Goal: Transaction & Acquisition: Purchase product/service

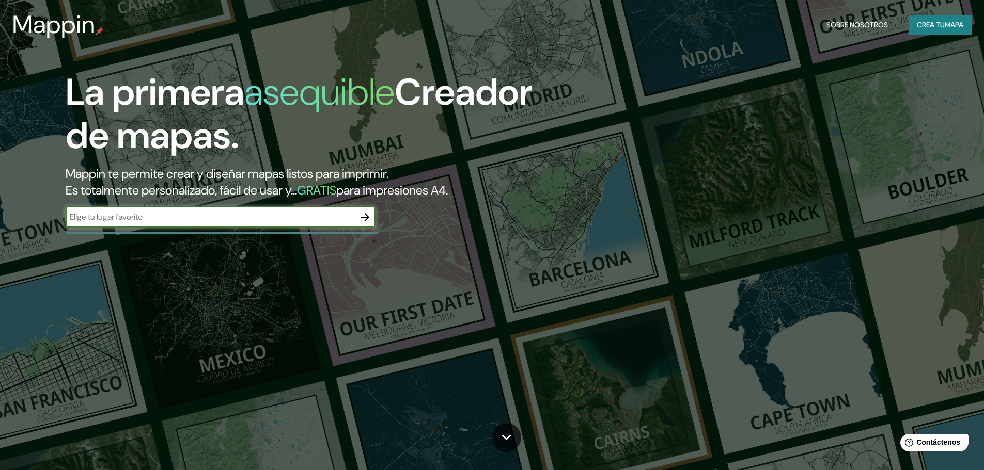
click at [167, 222] on input "text" at bounding box center [210, 217] width 289 height 12
type input "oruro"
click at [930, 26] on font "Crea tu" at bounding box center [930, 24] width 28 height 9
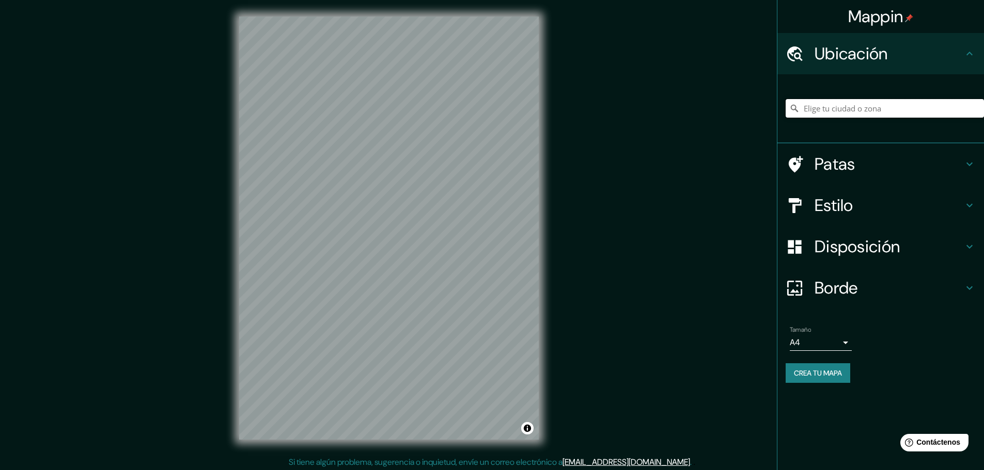
click at [905, 108] on input "Elige tu ciudad o zona" at bounding box center [884, 108] width 198 height 19
click at [834, 108] on input "Oruro, Departamento de [GEOGRAPHIC_DATA], [GEOGRAPHIC_DATA]" at bounding box center [884, 108] width 198 height 19
click at [813, 104] on input "Oruro, Departamento de [GEOGRAPHIC_DATA], [GEOGRAPHIC_DATA]" at bounding box center [884, 108] width 198 height 19
click at [884, 111] on input "Departamento de [GEOGRAPHIC_DATA], [GEOGRAPHIC_DATA]" at bounding box center [884, 108] width 198 height 19
click at [851, 106] on input "Departamento de [GEOGRAPHIC_DATA], [GEOGRAPHIC_DATA]" at bounding box center [884, 108] width 198 height 19
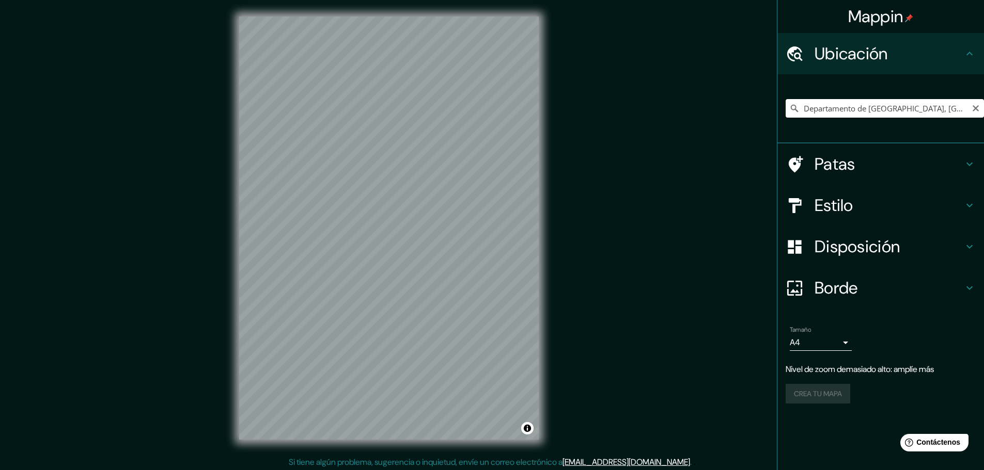
click at [940, 104] on input "Departamento de [GEOGRAPHIC_DATA], [GEOGRAPHIC_DATA]" at bounding box center [884, 108] width 198 height 19
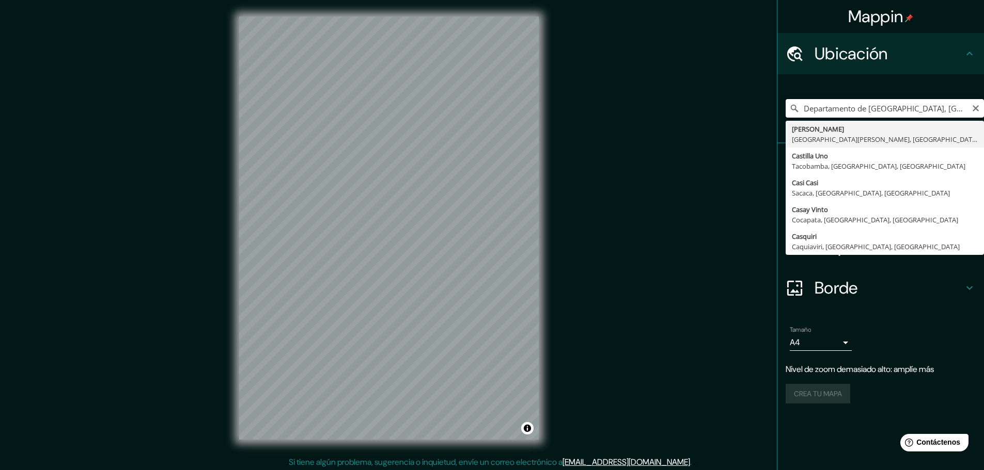
type input "Departamento de [GEOGRAPHIC_DATA], [GEOGRAPHIC_DATA]"
click at [928, 112] on input "Departamento de [GEOGRAPHIC_DATA], [GEOGRAPHIC_DATA]" at bounding box center [884, 108] width 198 height 19
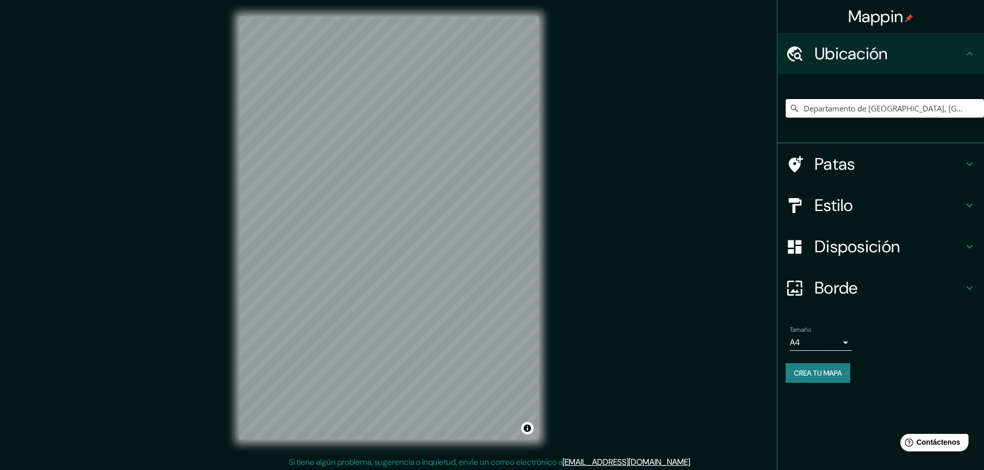
click at [960, 207] on h4 "Estilo" at bounding box center [888, 205] width 149 height 21
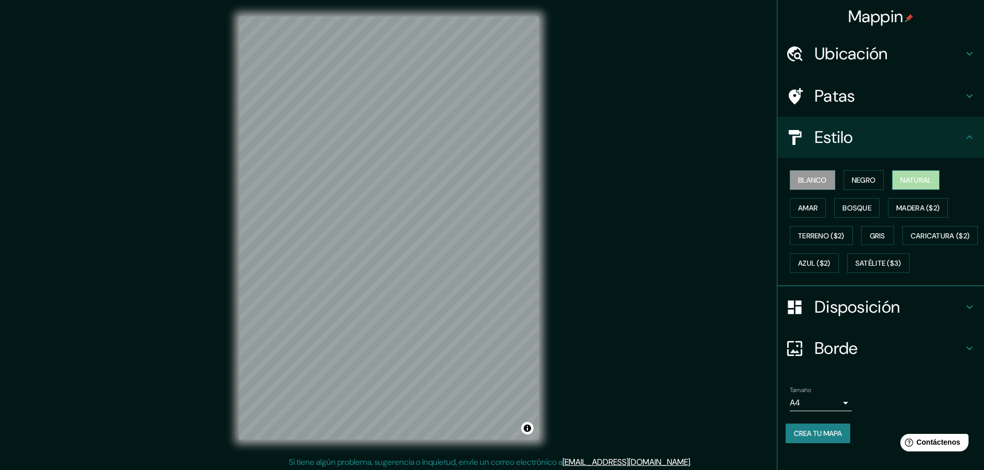
click at [918, 181] on font "Natural" at bounding box center [915, 180] width 31 height 9
click at [798, 208] on font "Amar" at bounding box center [808, 207] width 20 height 9
click at [900, 183] on font "Natural" at bounding box center [915, 180] width 31 height 9
click at [908, 211] on font "Madera ($2)" at bounding box center [917, 207] width 43 height 9
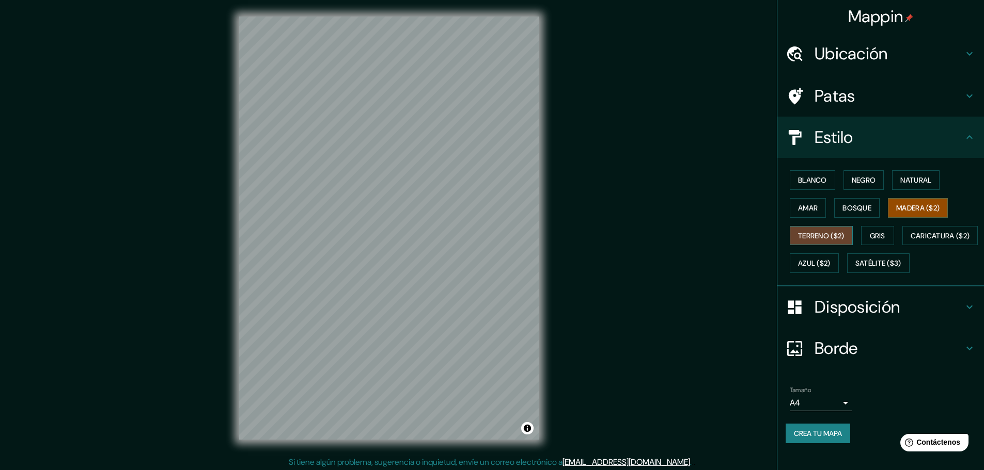
click at [808, 233] on font "Terreno ($2)" at bounding box center [821, 235] width 46 height 9
click at [861, 232] on button "Gris" at bounding box center [877, 236] width 33 height 20
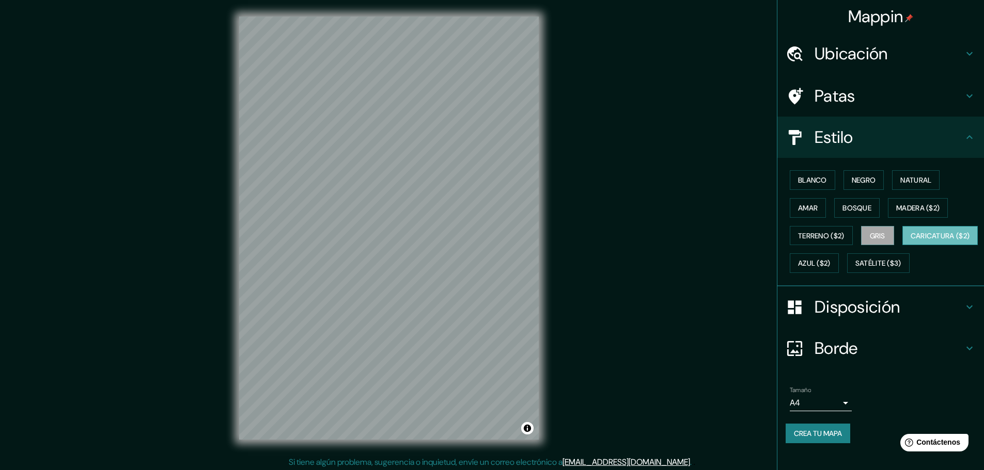
click at [910, 241] on font "Caricatura ($2)" at bounding box center [939, 235] width 59 height 9
click at [830, 262] on font "Azul ($2)" at bounding box center [814, 263] width 33 height 9
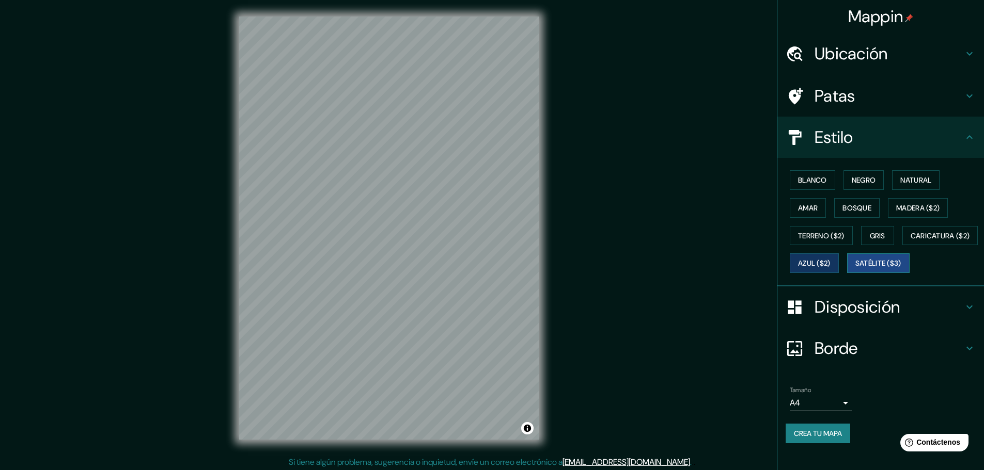
click at [855, 268] on font "Satélite ($3)" at bounding box center [878, 263] width 46 height 9
drag, startPoint x: 887, startPoint y: 262, endPoint x: 869, endPoint y: 286, distance: 29.1
click at [869, 277] on div "Blanco Negro Natural Amar Bosque Madera ($2) Terreno ($2) Gris Caricatura ($2) …" at bounding box center [884, 221] width 198 height 111
click at [900, 185] on font "Natural" at bounding box center [915, 179] width 31 height 13
click at [855, 268] on font "Satélite ($3)" at bounding box center [878, 263] width 46 height 9
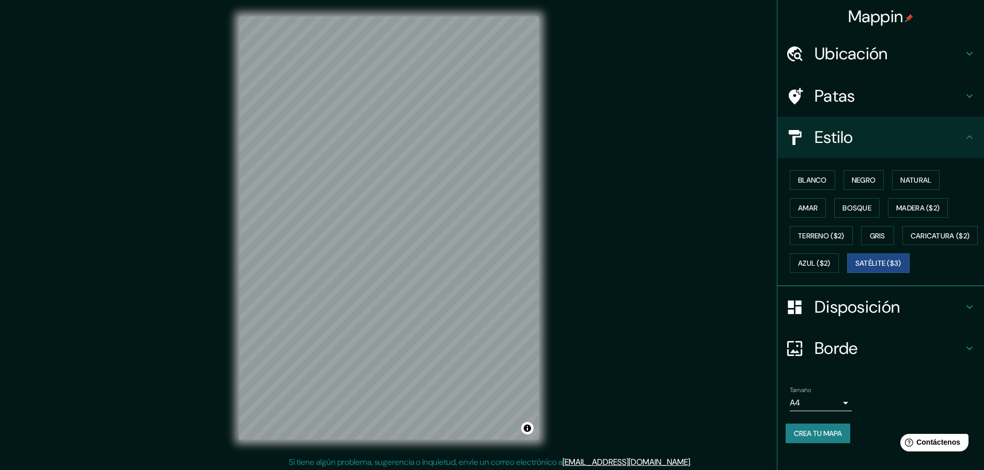
click at [957, 105] on div "Patas" at bounding box center [880, 95] width 207 height 41
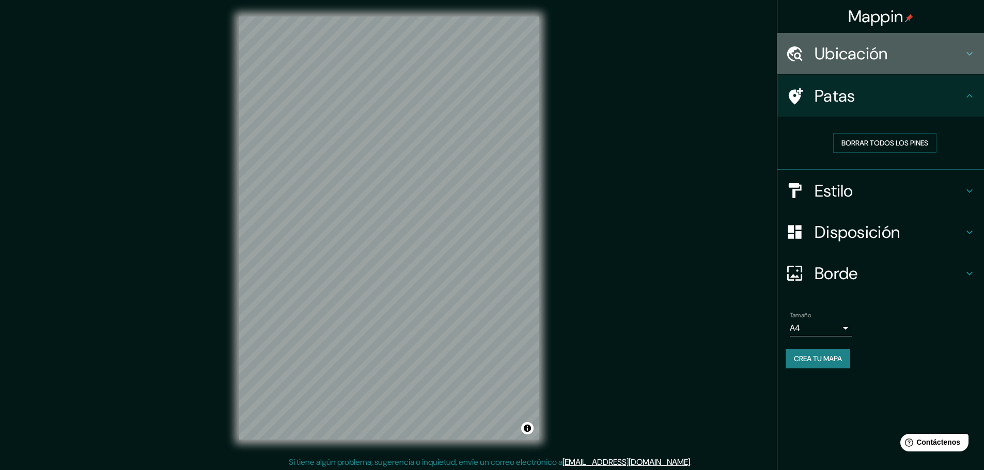
click at [963, 66] on div "Ubicación" at bounding box center [880, 53] width 207 height 41
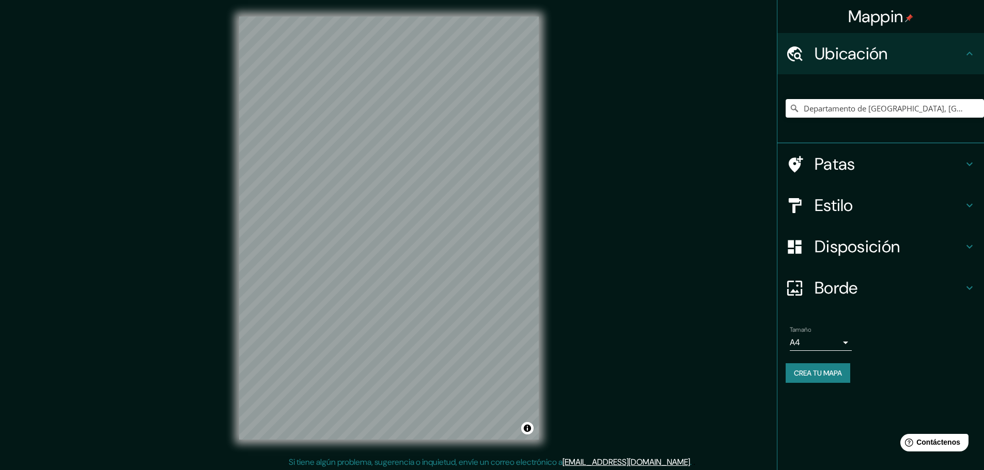
click at [927, 191] on div "Estilo" at bounding box center [880, 205] width 207 height 41
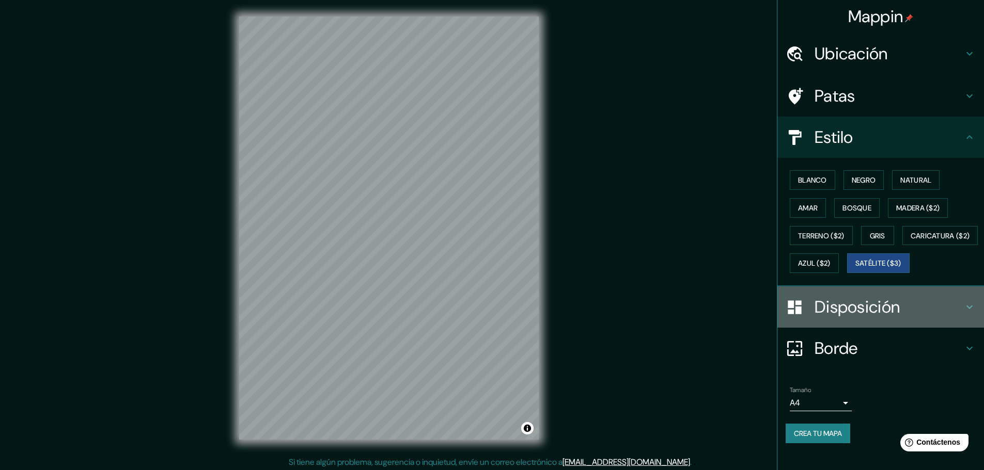
click at [925, 318] on h4 "Disposición" at bounding box center [888, 307] width 149 height 21
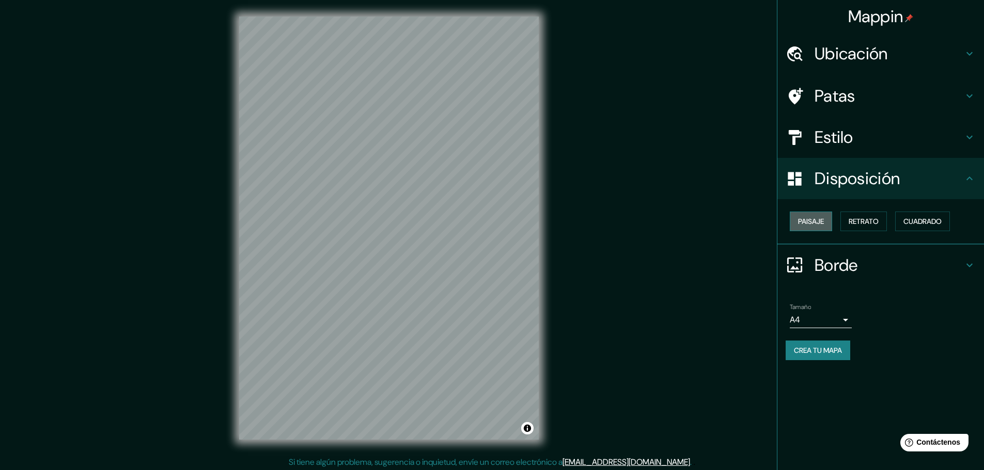
click at [823, 225] on font "Paisaje" at bounding box center [811, 221] width 26 height 9
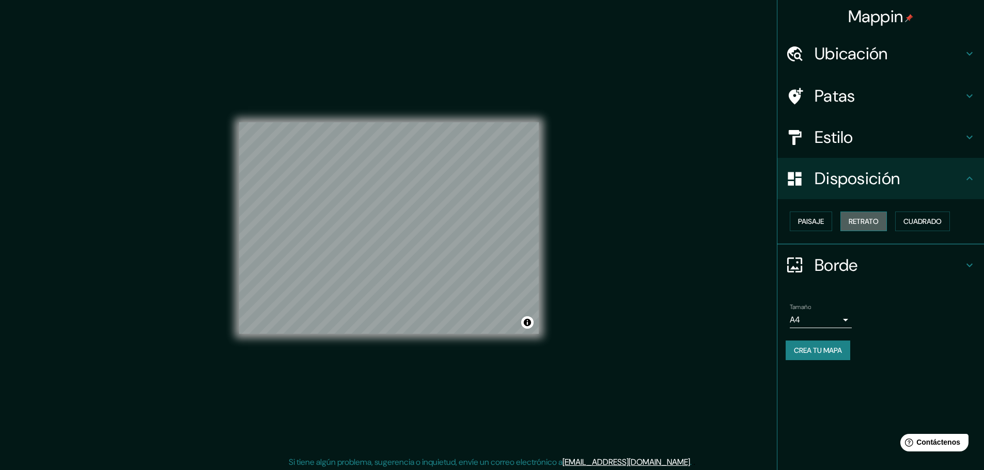
click at [856, 222] on font "Retrato" at bounding box center [863, 221] width 30 height 9
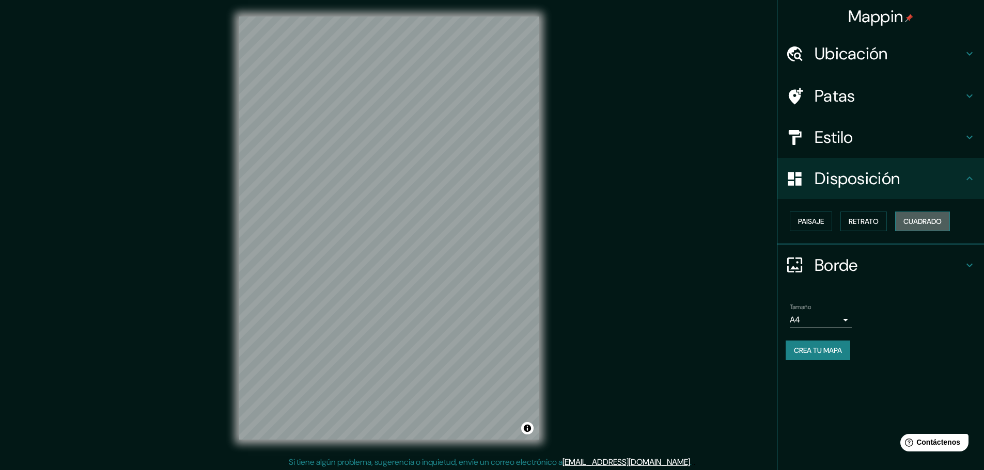
click at [920, 223] on font "Cuadrado" at bounding box center [922, 221] width 38 height 9
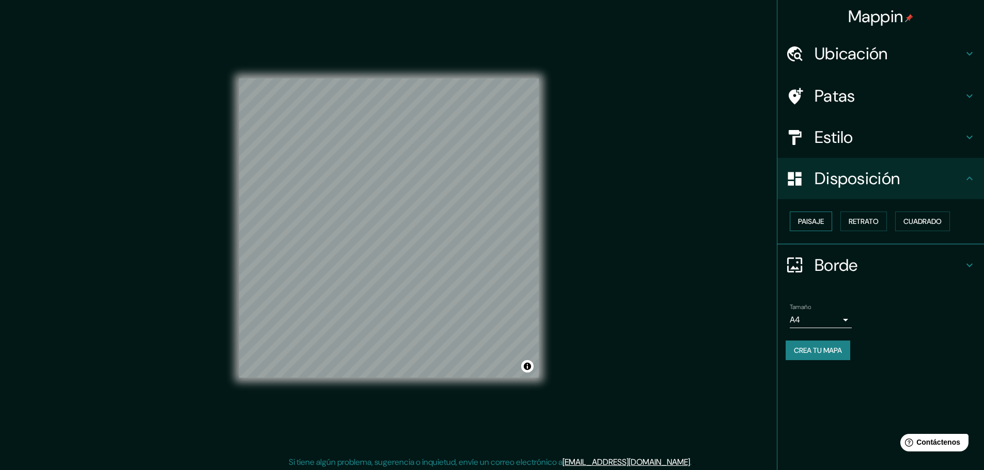
click at [814, 223] on font "Paisaje" at bounding box center [811, 221] width 26 height 9
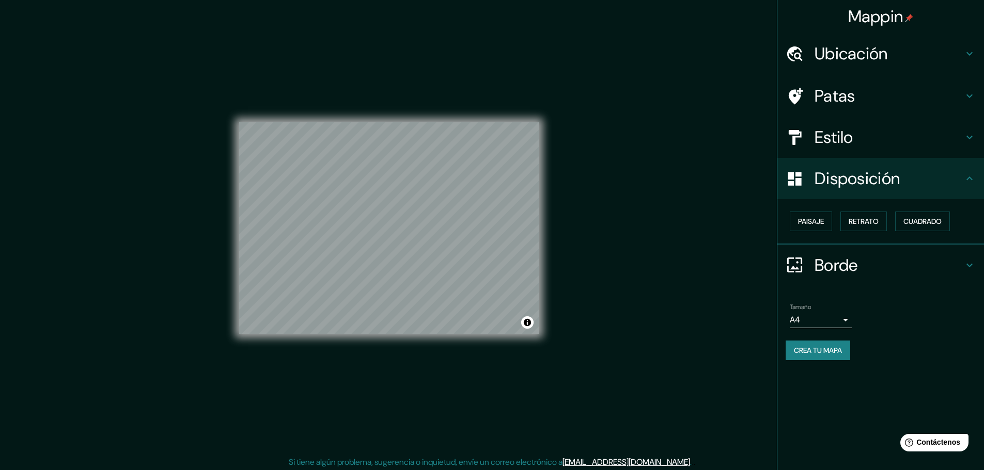
click at [837, 264] on font "Borde" at bounding box center [835, 266] width 43 height 22
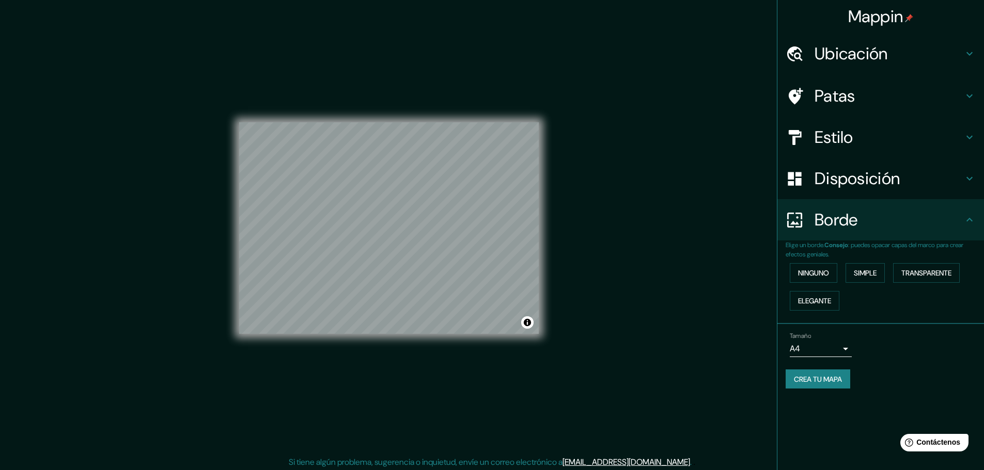
click at [846, 253] on p "Elige un borde. Consejo : puedes opacar capas del marco para crear efectos geni…" at bounding box center [884, 250] width 198 height 19
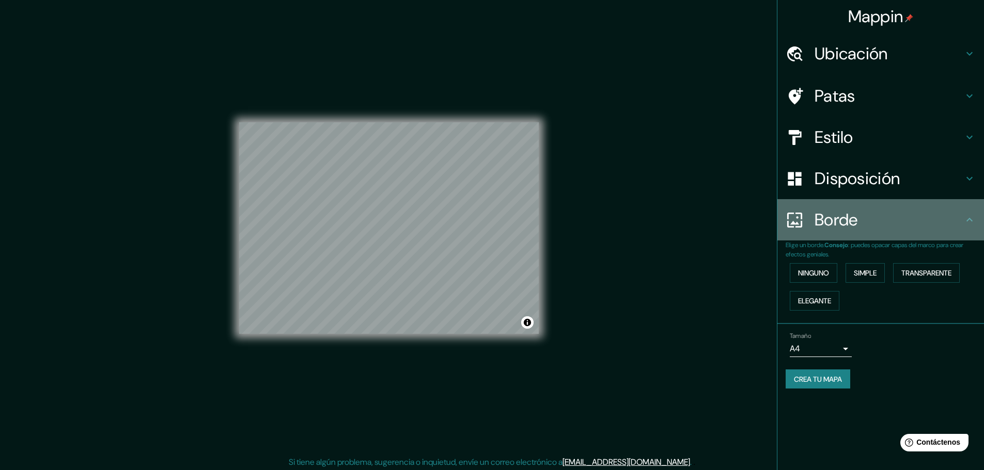
drag, startPoint x: 873, startPoint y: 209, endPoint x: 874, endPoint y: 215, distance: 6.2
click at [874, 210] on div "Borde" at bounding box center [880, 219] width 207 height 41
click at [966, 213] on div "Borde" at bounding box center [880, 219] width 207 height 41
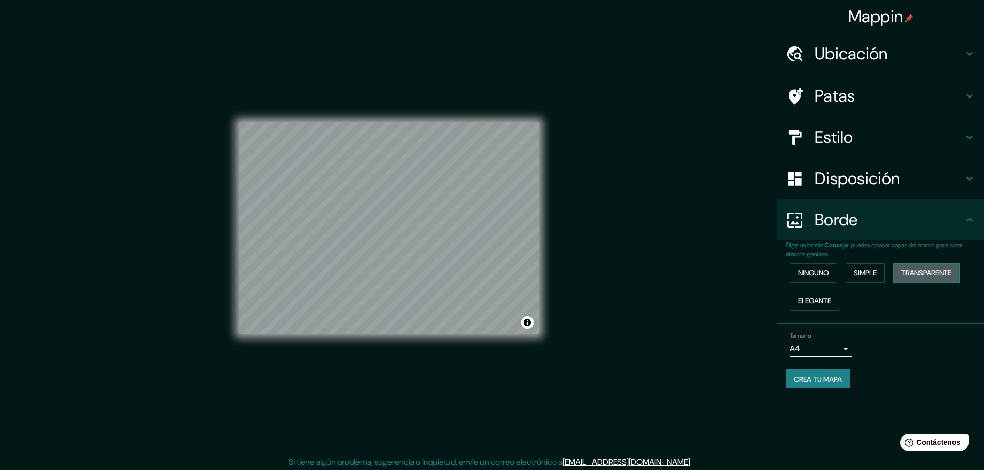
click at [938, 273] on font "Transparente" at bounding box center [926, 272] width 50 height 9
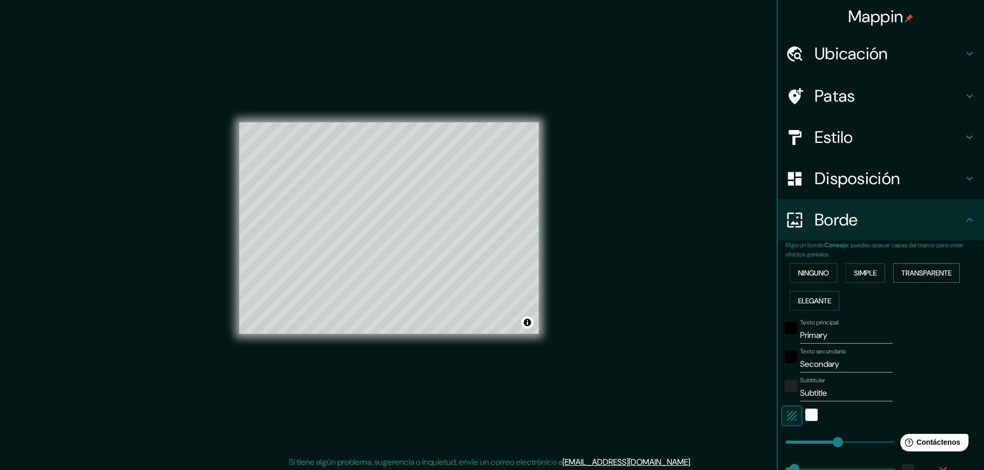
click at [938, 273] on font "Transparente" at bounding box center [926, 272] width 50 height 9
type input "278"
type input "46"
click at [880, 274] on button "Simple" at bounding box center [864, 273] width 39 height 20
click at [871, 175] on font "Disposición" at bounding box center [856, 179] width 85 height 22
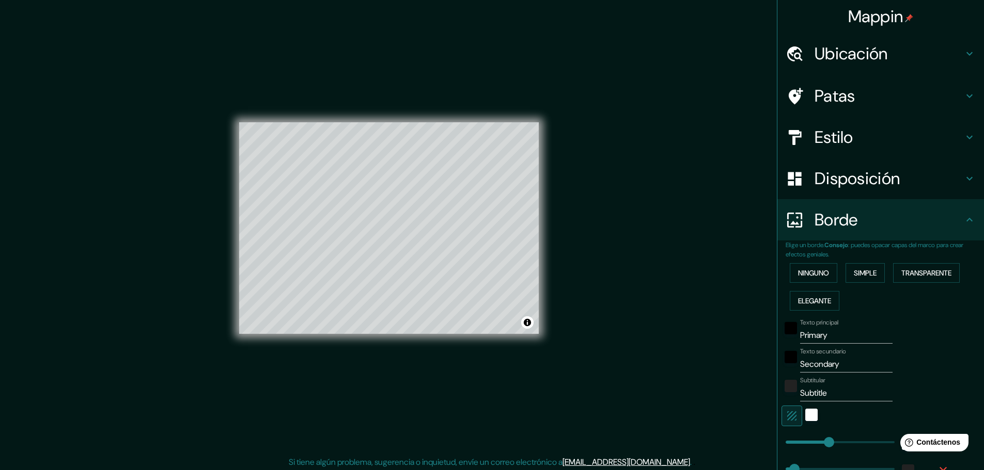
type input "46"
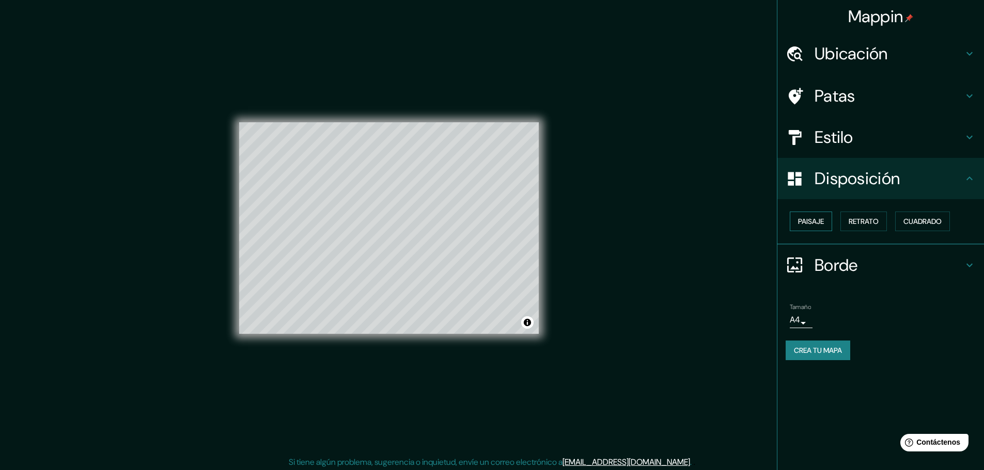
click at [822, 225] on font "Paisaje" at bounding box center [811, 221] width 26 height 9
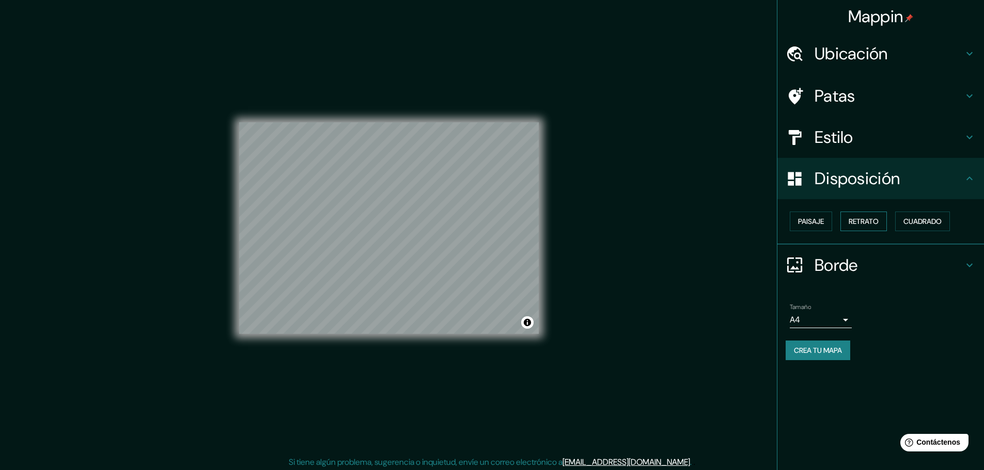
click at [866, 224] on font "Retrato" at bounding box center [863, 221] width 30 height 9
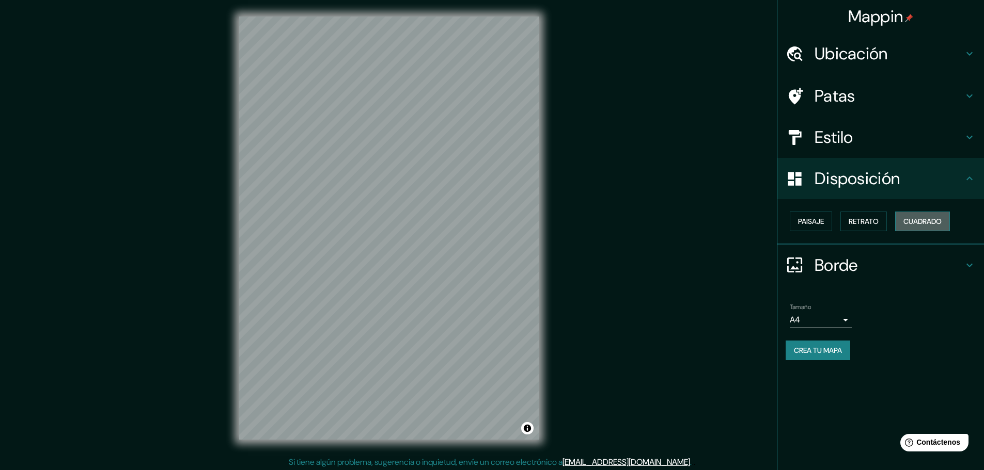
click at [912, 224] on font "Cuadrado" at bounding box center [922, 221] width 38 height 9
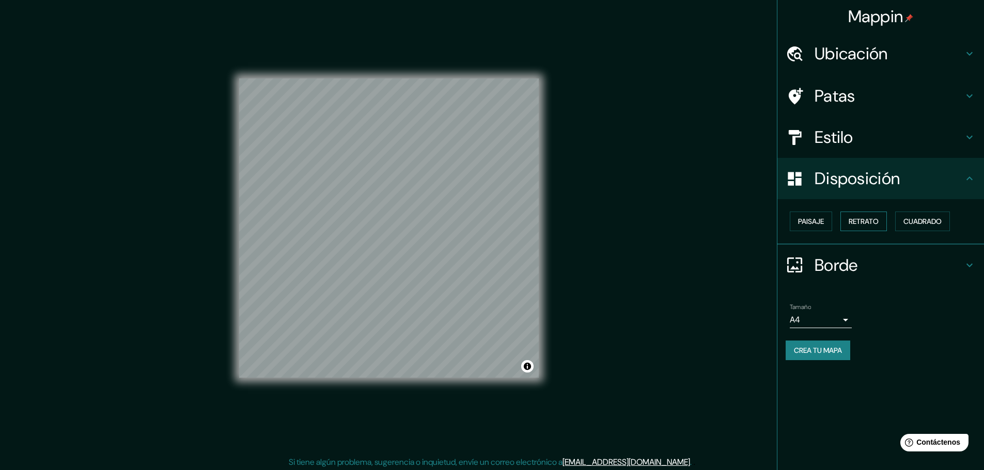
click at [868, 223] on font "Retrato" at bounding box center [863, 221] width 30 height 9
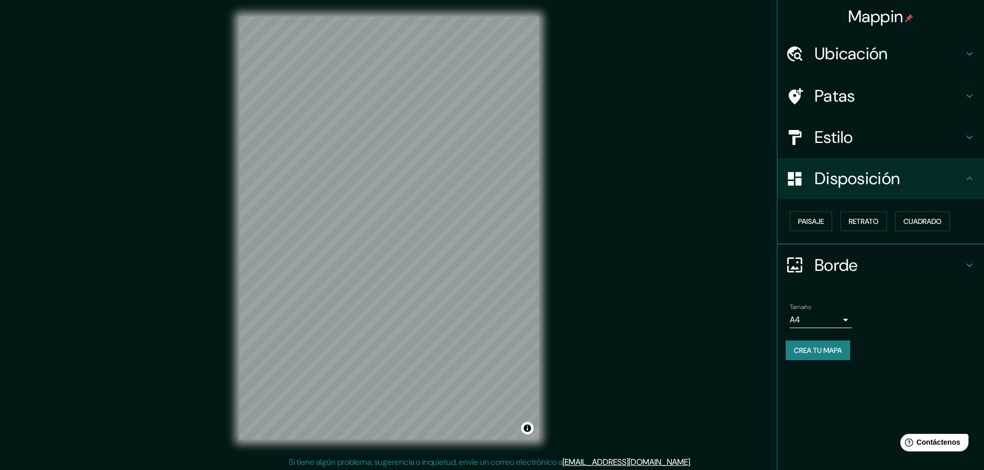
click at [856, 141] on h4 "Estilo" at bounding box center [888, 137] width 149 height 21
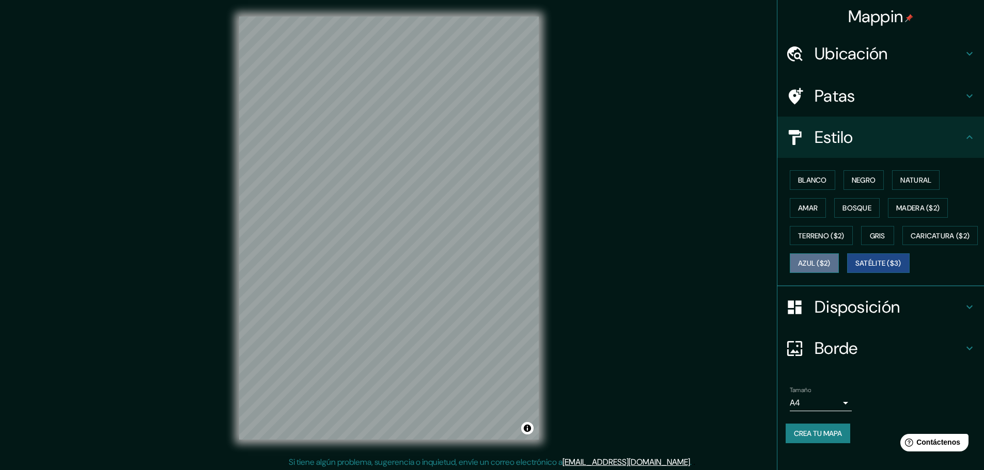
click at [830, 264] on font "Azul ($2)" at bounding box center [814, 263] width 33 height 9
click at [855, 268] on font "Satélite ($3)" at bounding box center [878, 263] width 46 height 9
click at [820, 176] on button "Blanco" at bounding box center [811, 180] width 45 height 20
click at [855, 270] on font "Satélite ($3)" at bounding box center [878, 263] width 46 height 13
click at [804, 175] on font "Blanco" at bounding box center [812, 179] width 29 height 13
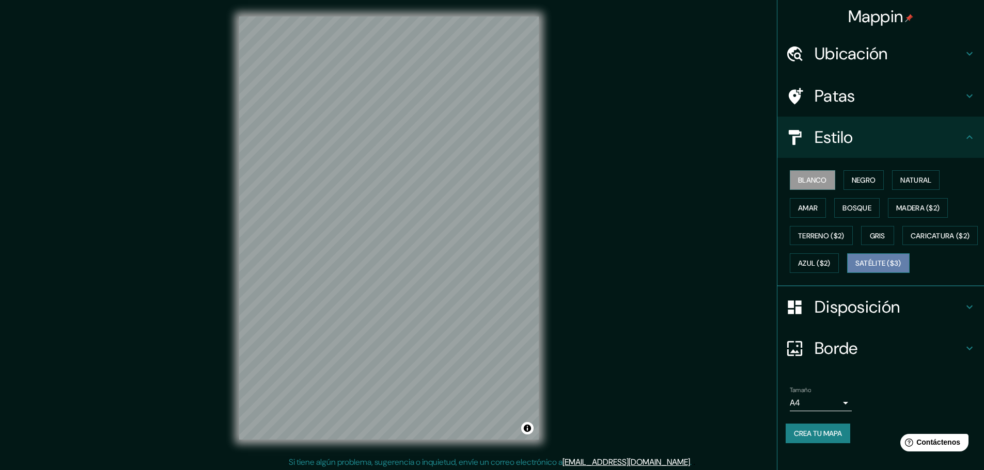
click at [855, 270] on font "Satélite ($3)" at bounding box center [878, 263] width 46 height 13
click at [804, 172] on button "Blanco" at bounding box center [811, 180] width 45 height 20
click at [855, 268] on font "Satélite ($3)" at bounding box center [878, 263] width 46 height 9
click at [798, 182] on font "Blanco" at bounding box center [812, 180] width 29 height 9
click at [855, 268] on font "Satélite ($3)" at bounding box center [878, 263] width 46 height 9
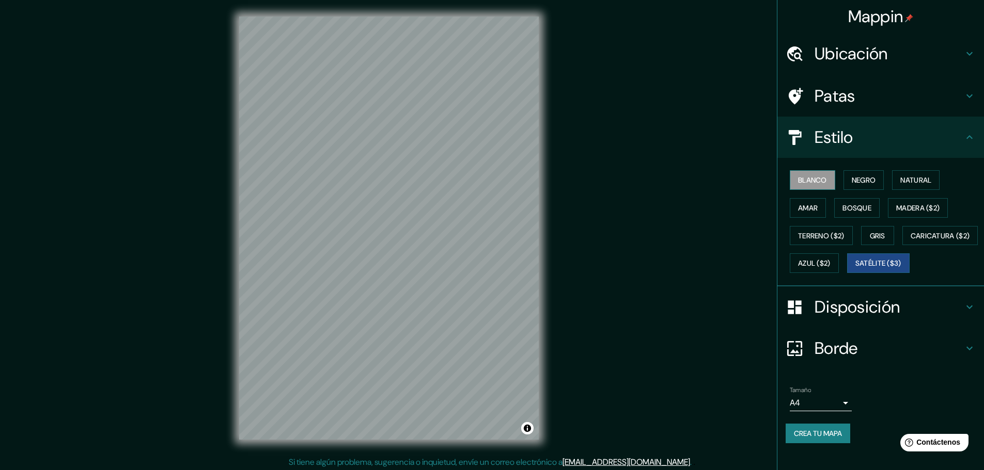
click at [799, 182] on font "Blanco" at bounding box center [812, 180] width 29 height 9
drag, startPoint x: 818, startPoint y: 296, endPoint x: 747, endPoint y: 283, distance: 72.9
click at [855, 270] on font "Satélite ($3)" at bounding box center [878, 263] width 46 height 13
